Goal: Transaction & Acquisition: Book appointment/travel/reservation

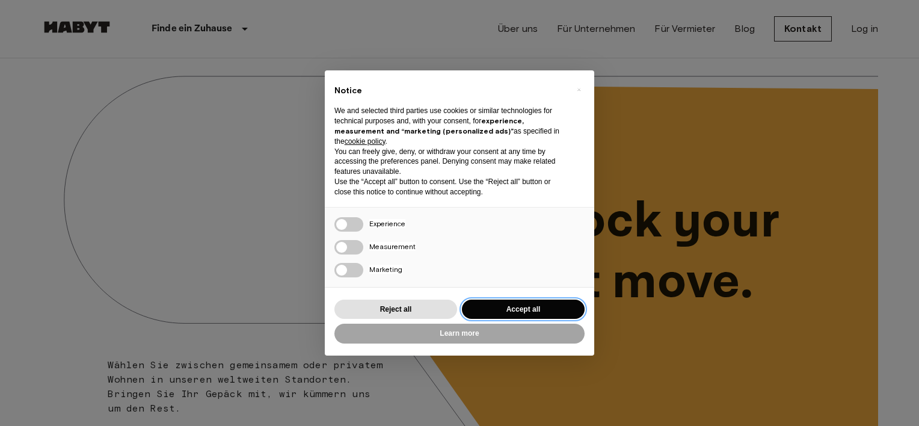
click at [518, 311] on button "Accept all" at bounding box center [523, 309] width 123 height 20
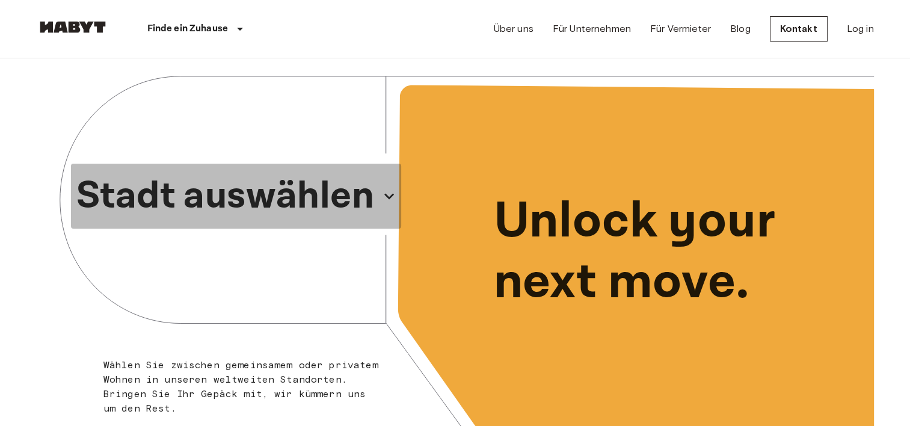
click at [279, 183] on p "Stadt auswählen" at bounding box center [225, 196] width 298 height 58
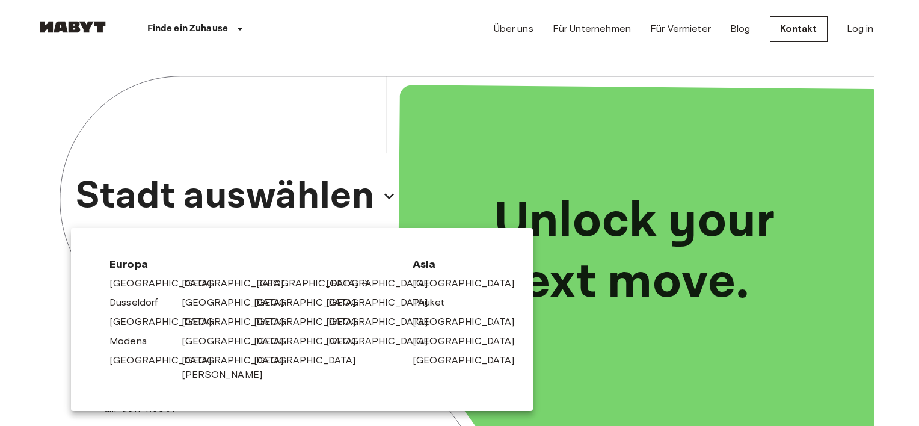
click at [262, 287] on link "[GEOGRAPHIC_DATA]" at bounding box center [313, 283] width 114 height 14
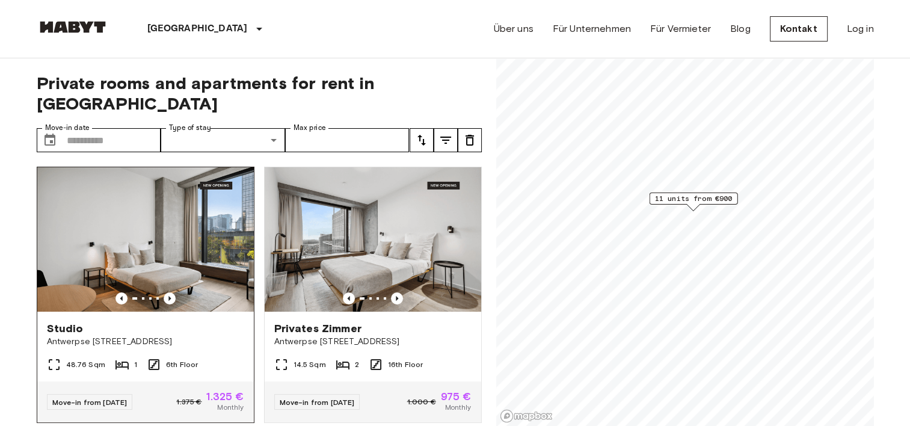
click at [168, 256] on img at bounding box center [145, 239] width 216 height 144
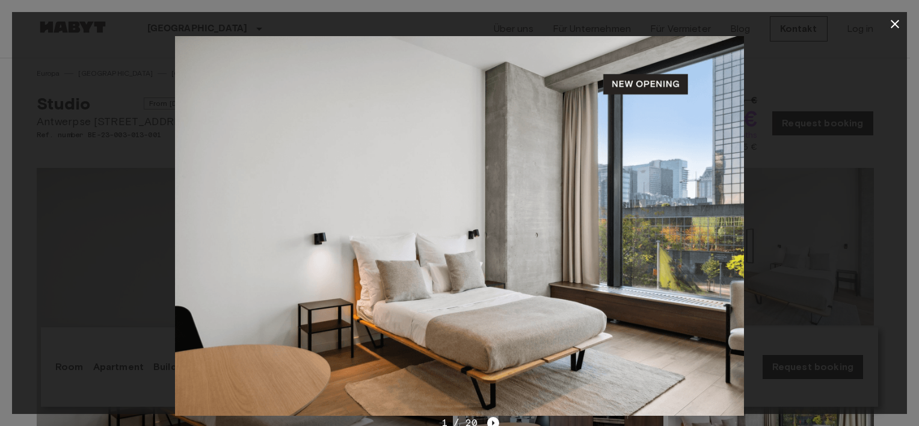
click at [409, 243] on img at bounding box center [459, 225] width 569 height 379
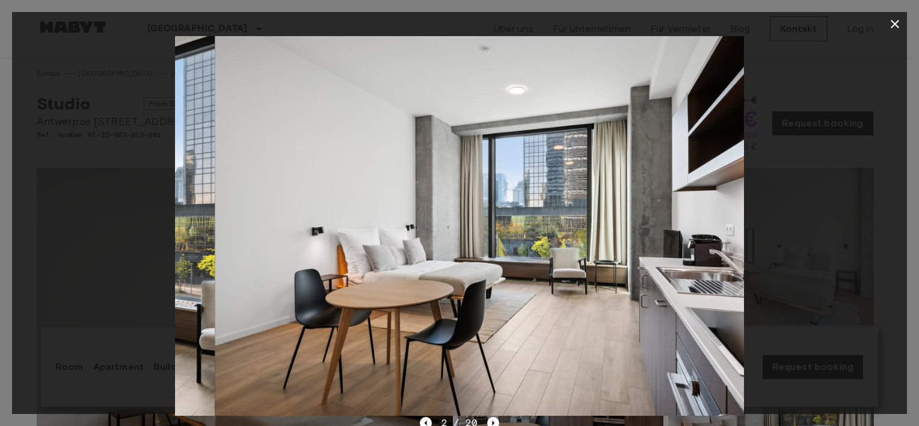
drag, startPoint x: 418, startPoint y: 227, endPoint x: 367, endPoint y: 226, distance: 51.1
click at [367, 226] on img at bounding box center [499, 225] width 569 height 379
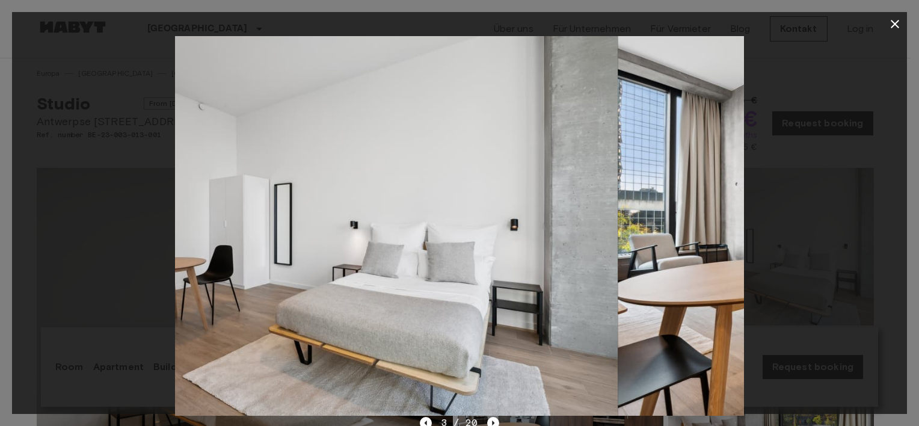
drag, startPoint x: 509, startPoint y: 233, endPoint x: 493, endPoint y: 233, distance: 16.2
click at [493, 233] on img at bounding box center [333, 225] width 569 height 379
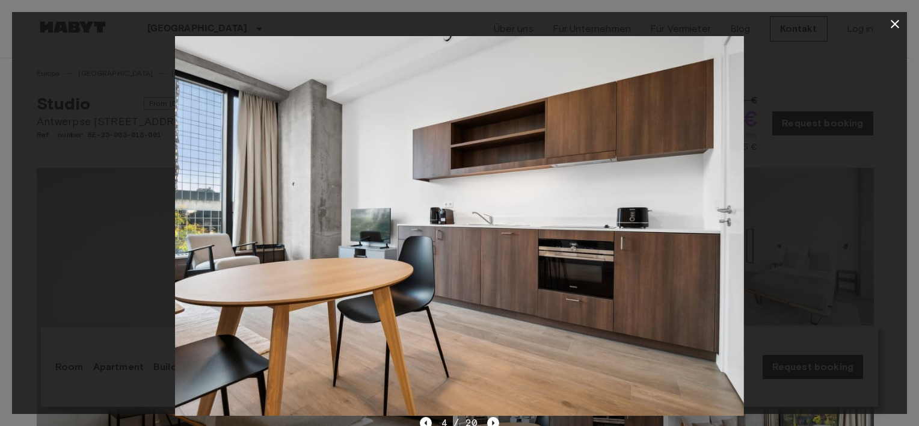
drag, startPoint x: 275, startPoint y: 250, endPoint x: 219, endPoint y: 254, distance: 55.4
click at [219, 254] on img at bounding box center [459, 225] width 569 height 379
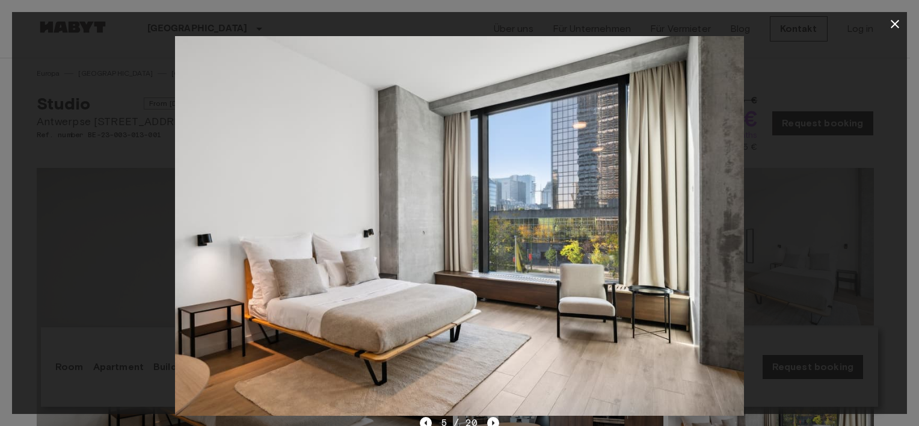
drag, startPoint x: 673, startPoint y: 243, endPoint x: 659, endPoint y: 243, distance: 14.4
click at [659, 243] on img at bounding box center [459, 225] width 569 height 379
drag, startPoint x: 472, startPoint y: 241, endPoint x: 416, endPoint y: 246, distance: 56.2
click at [416, 246] on img at bounding box center [459, 225] width 569 height 379
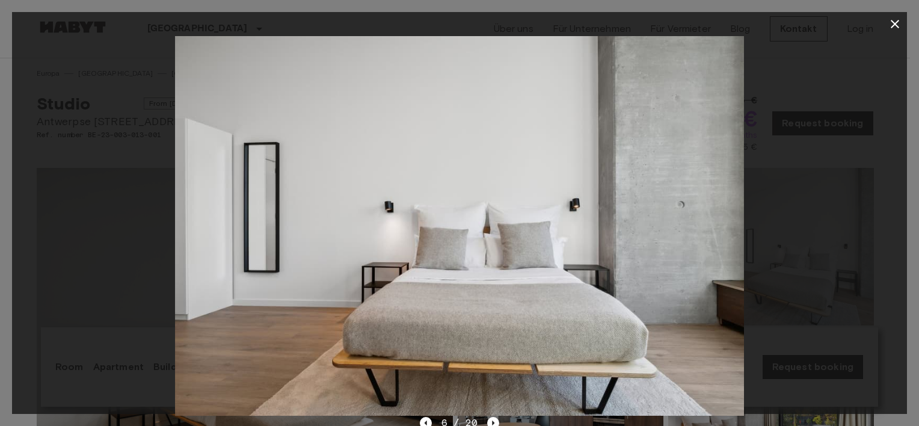
drag, startPoint x: 527, startPoint y: 210, endPoint x: 337, endPoint y: 218, distance: 190.1
click at [337, 218] on img at bounding box center [459, 225] width 569 height 379
click at [899, 21] on icon "button" at bounding box center [894, 24] width 14 height 14
